Goal: Task Accomplishment & Management: Manage account settings

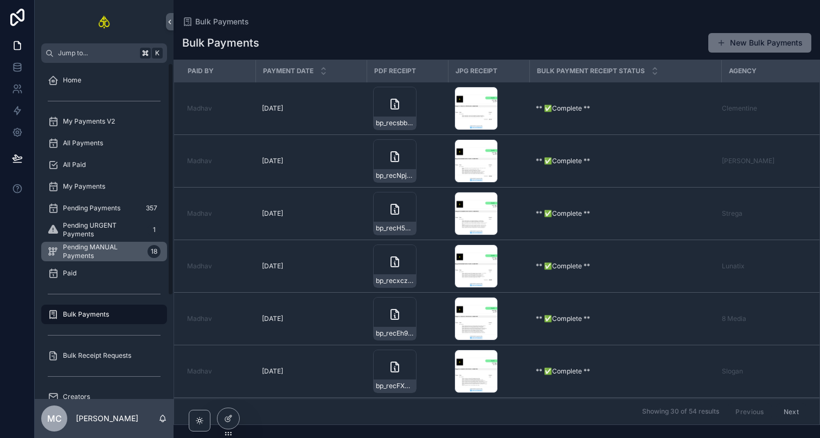
click at [141, 251] on span "Pending MANUAL Payments" at bounding box center [103, 251] width 80 height 17
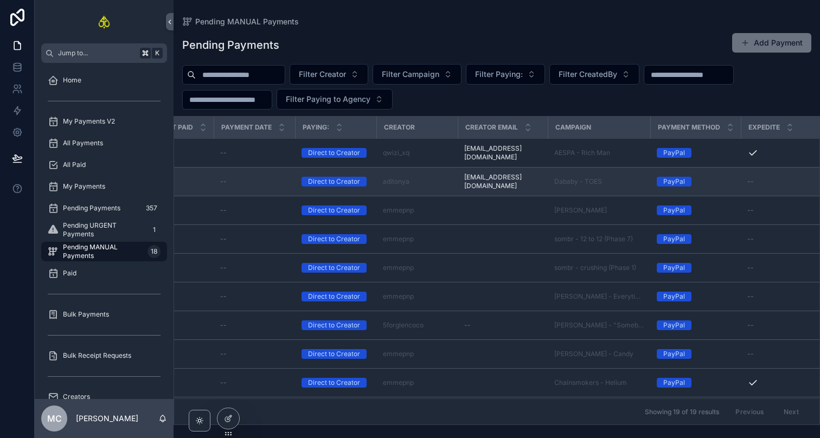
scroll to position [0, 131]
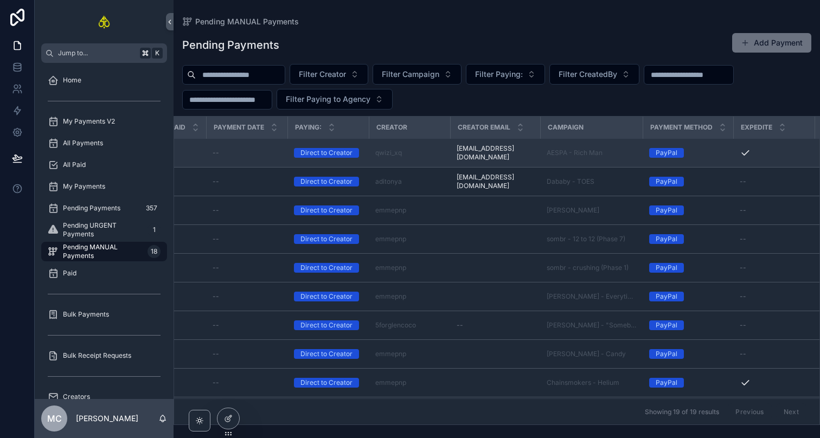
click at [426, 152] on div "qwizi_xq" at bounding box center [409, 153] width 68 height 9
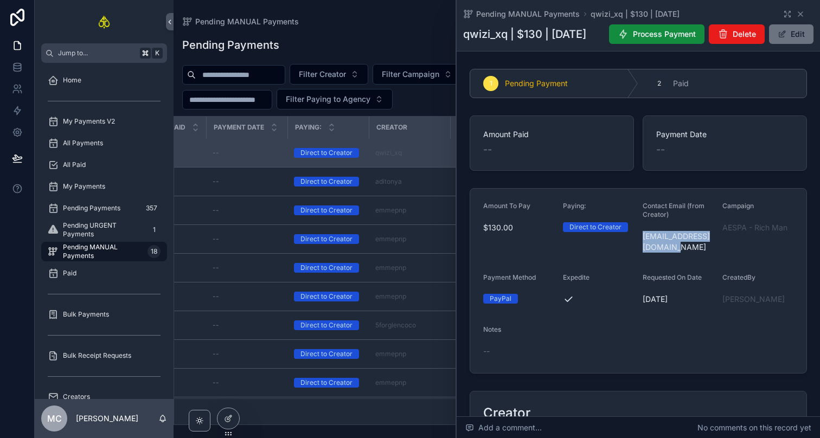
drag, startPoint x: 673, startPoint y: 271, endPoint x: 644, endPoint y: 260, distance: 31.2
click at [644, 253] on span "[EMAIL_ADDRESS][DOMAIN_NAME]" at bounding box center [678, 242] width 71 height 22
copy span "[EMAIL_ADDRESS][DOMAIN_NAME]"
click at [686, 42] on button "Process Payment" at bounding box center [656, 34] width 95 height 20
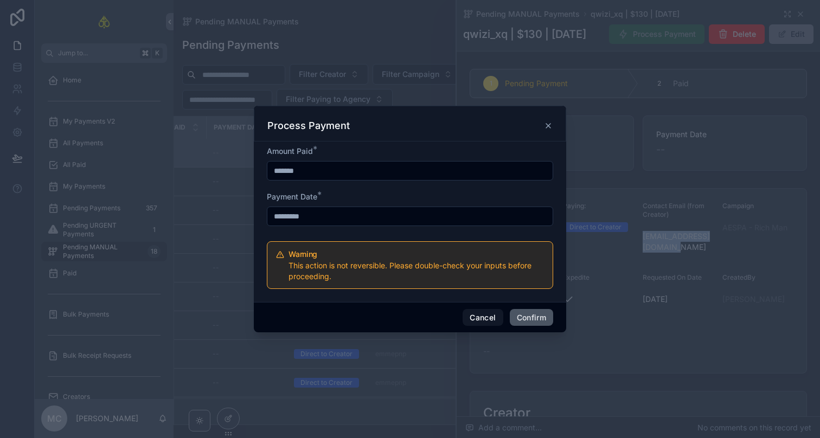
click at [533, 325] on button "Confirm" at bounding box center [531, 317] width 43 height 17
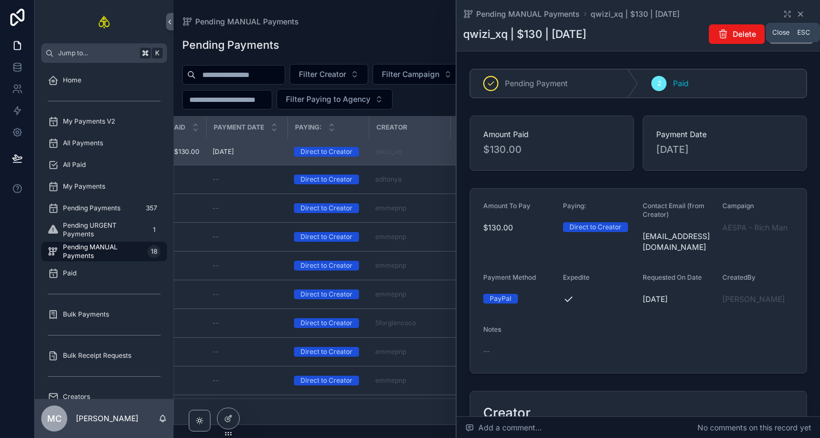
click at [800, 13] on icon "scrollable content" at bounding box center [801, 14] width 9 height 9
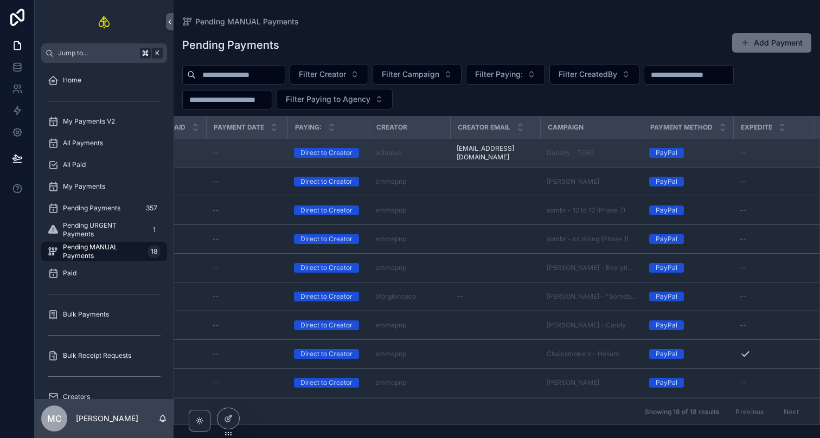
click at [431, 153] on div "aditonya" at bounding box center [409, 153] width 68 height 9
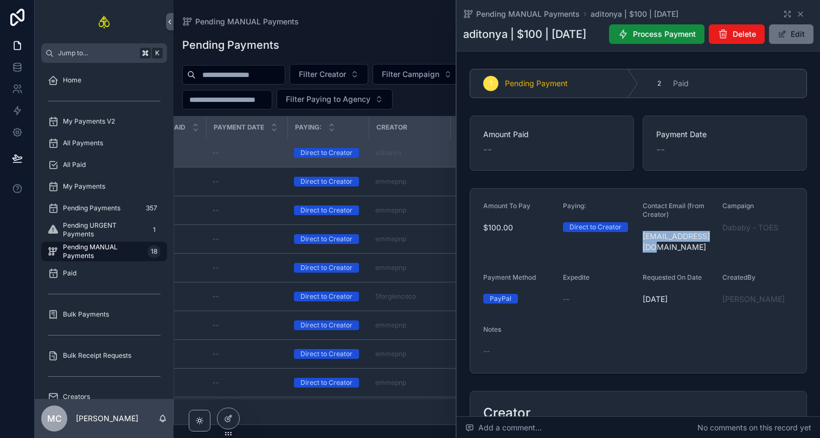
drag, startPoint x: 652, startPoint y: 274, endPoint x: 643, endPoint y: 263, distance: 14.3
click at [643, 253] on span "[EMAIL_ADDRESS][DOMAIN_NAME]" at bounding box center [678, 242] width 71 height 22
copy span "[EMAIL_ADDRESS][DOMAIN_NAME]"
click at [695, 43] on button "Process Payment" at bounding box center [656, 34] width 95 height 20
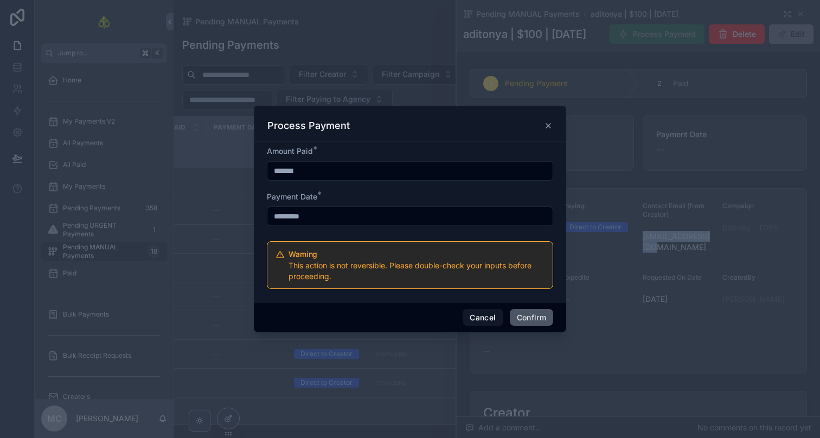
click at [542, 315] on button "Confirm" at bounding box center [531, 317] width 43 height 17
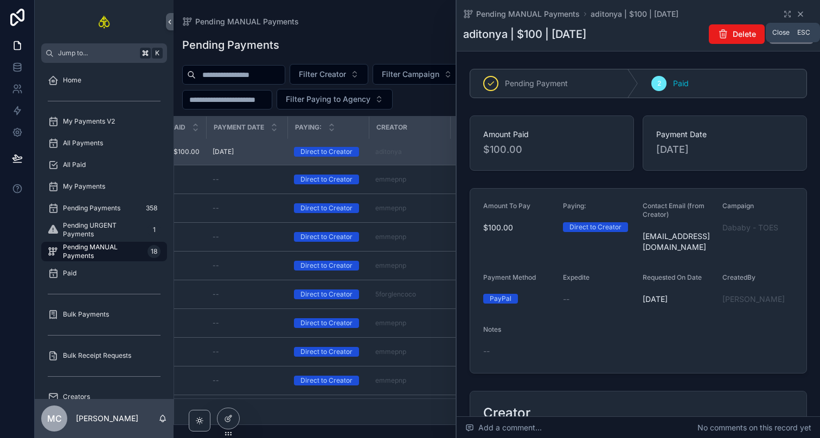
click at [801, 17] on icon "scrollable content" at bounding box center [801, 14] width 9 height 9
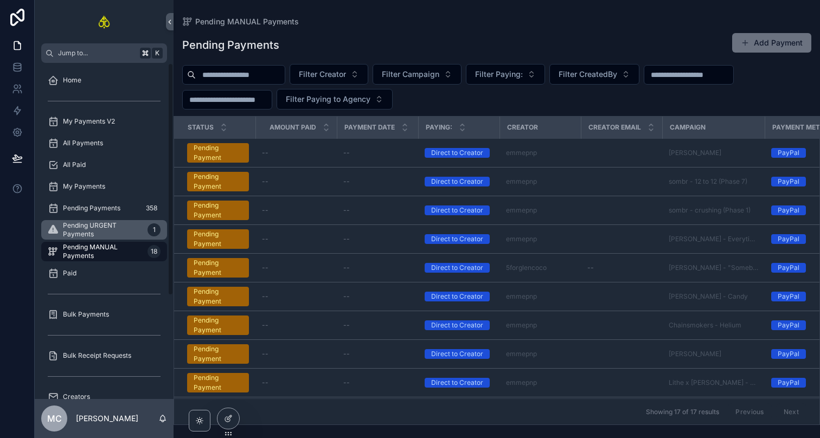
click at [124, 226] on span "Pending URGENT Payments" at bounding box center [103, 229] width 80 height 17
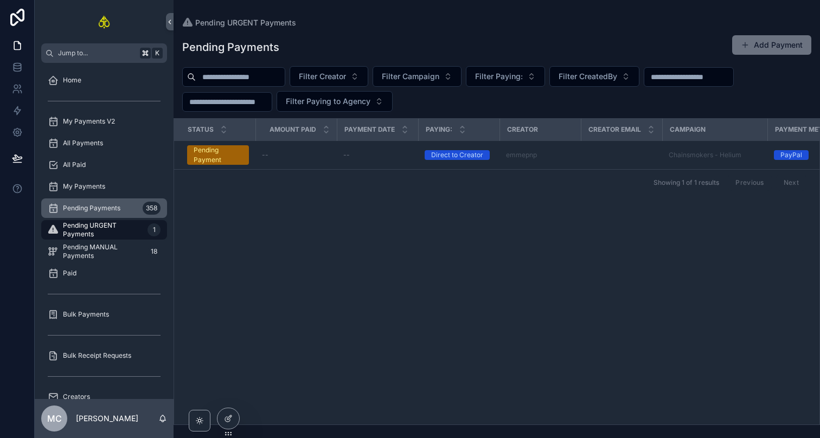
click at [132, 203] on div "Pending Payments 358" at bounding box center [104, 208] width 113 height 17
